Goal: Task Accomplishment & Management: Complete application form

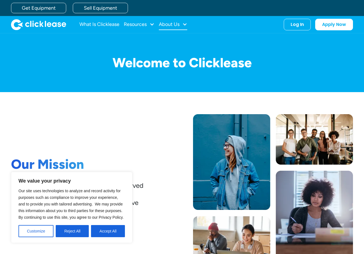
click at [181, 23] on div "About Us" at bounding box center [173, 24] width 28 height 11
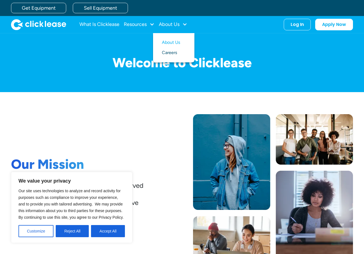
click at [176, 50] on link "Careers" at bounding box center [174, 53] width 24 height 10
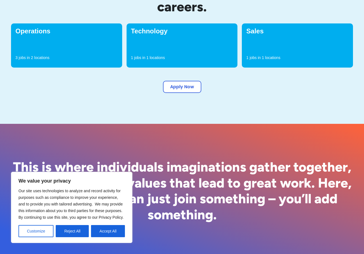
scroll to position [221, 0]
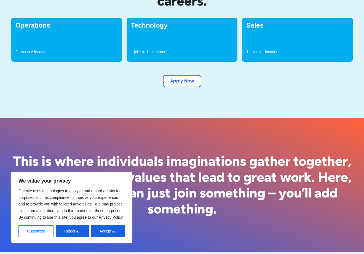
drag, startPoint x: 157, startPoint y: 58, endPoint x: 160, endPoint y: 37, distance: 21.1
click at [157, 58] on div "Technology 1 jobs in 1 locations" at bounding box center [182, 40] width 111 height 44
click at [160, 26] on h4 "Technology" at bounding box center [182, 25] width 102 height 7
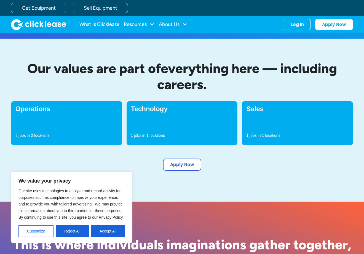
scroll to position [126, 0]
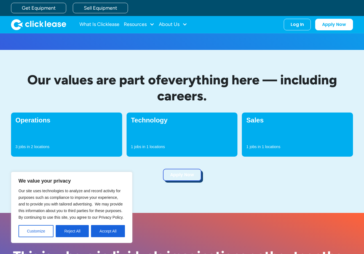
click at [177, 174] on link "Apply Now" at bounding box center [182, 175] width 38 height 12
drag, startPoint x: 174, startPoint y: 53, endPoint x: 172, endPoint y: 51, distance: 3.1
click at [173, 52] on div "Our values are part of everything here — including careers. Operations 3 jobs i…" at bounding box center [182, 131] width 342 height 163
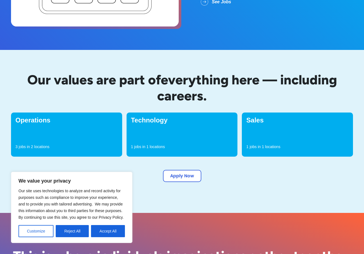
scroll to position [126, 0]
